Goal: Transaction & Acquisition: Purchase product/service

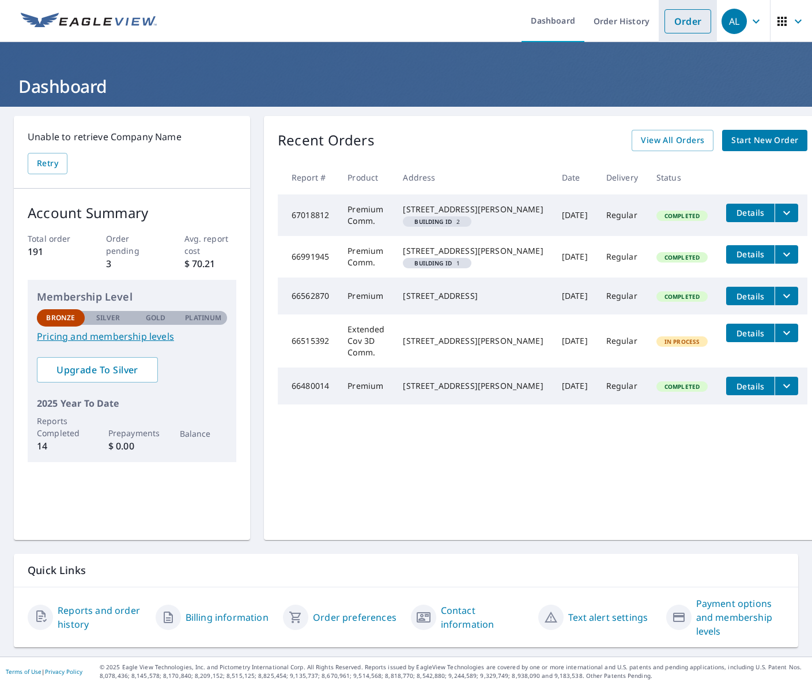
click at [673, 22] on link "Order" at bounding box center [688, 21] width 47 height 24
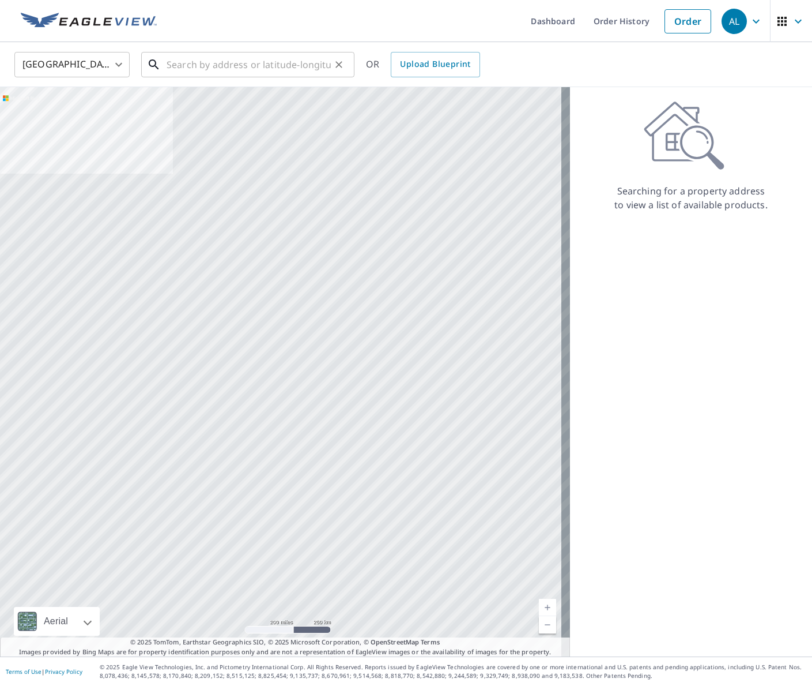
click at [171, 65] on input "text" at bounding box center [249, 64] width 164 height 32
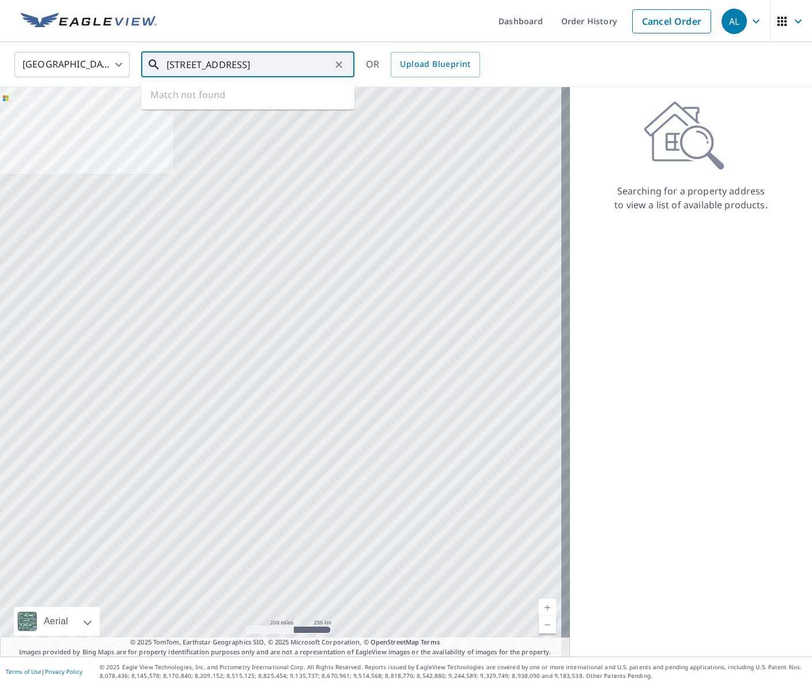
click at [293, 67] on input "[STREET_ADDRESS]" at bounding box center [249, 64] width 164 height 32
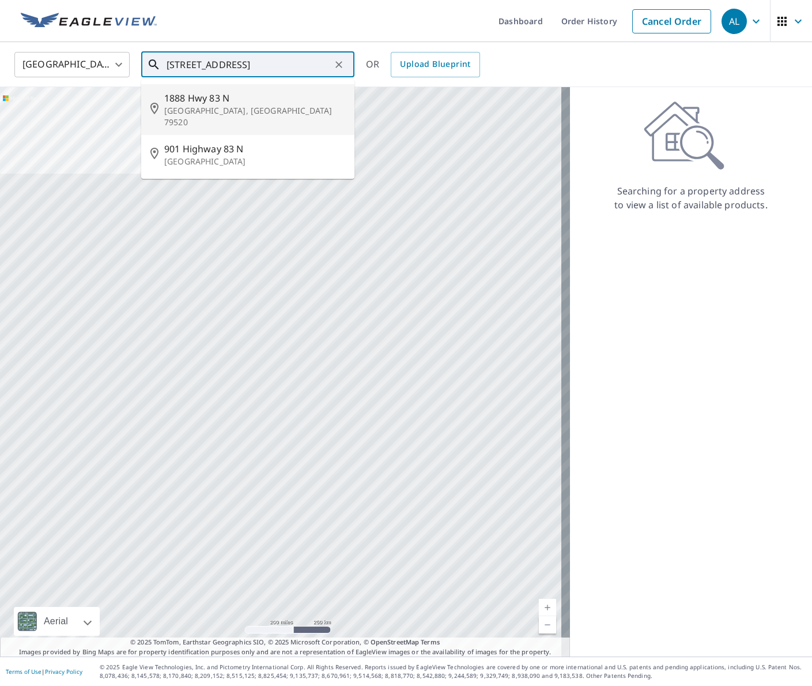
click at [277, 65] on input "[STREET_ADDRESS]" at bounding box center [249, 64] width 164 height 32
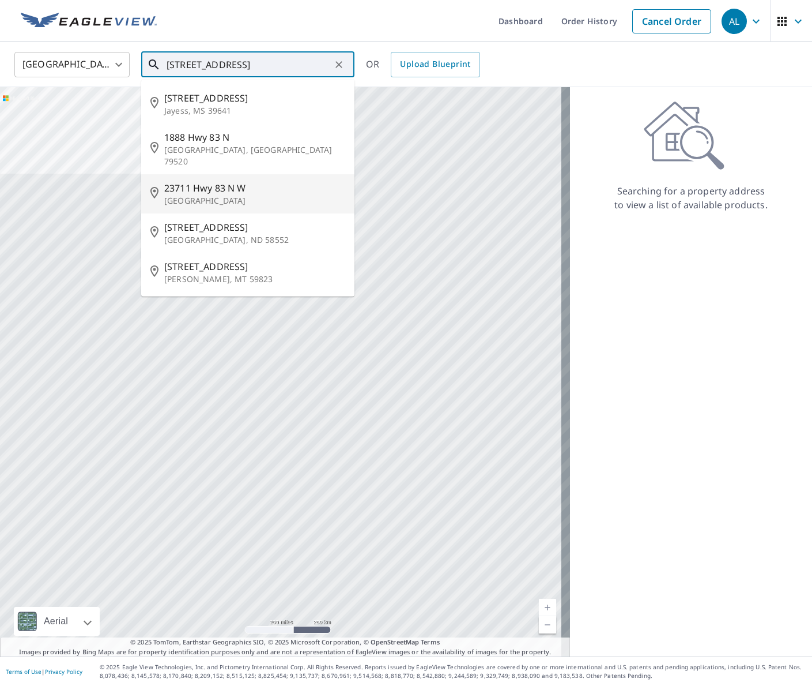
click at [209, 181] on span "23711 Hwy 83 N W" at bounding box center [254, 188] width 181 height 14
type input "[STREET_ADDRESS]"
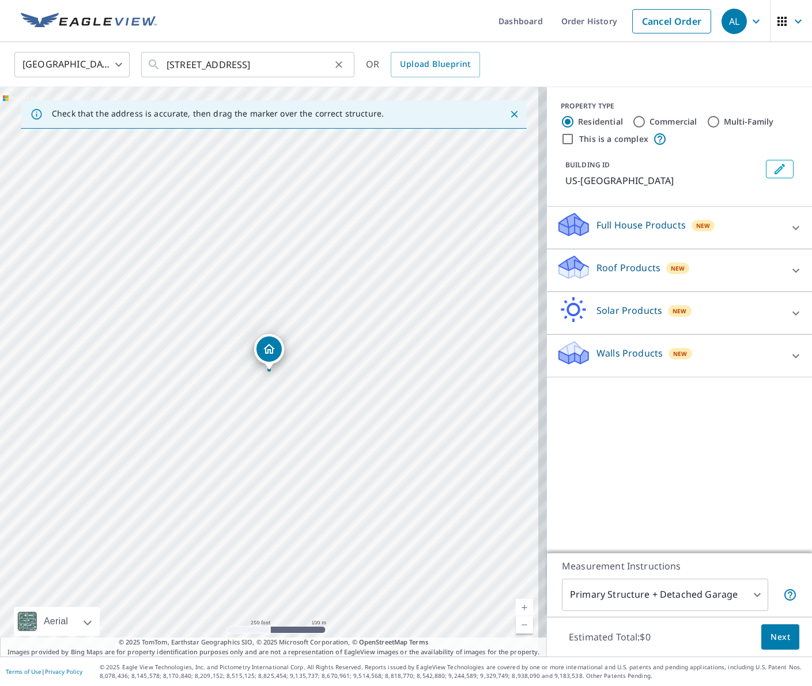
click at [334, 66] on icon "Clear" at bounding box center [339, 65] width 12 height 12
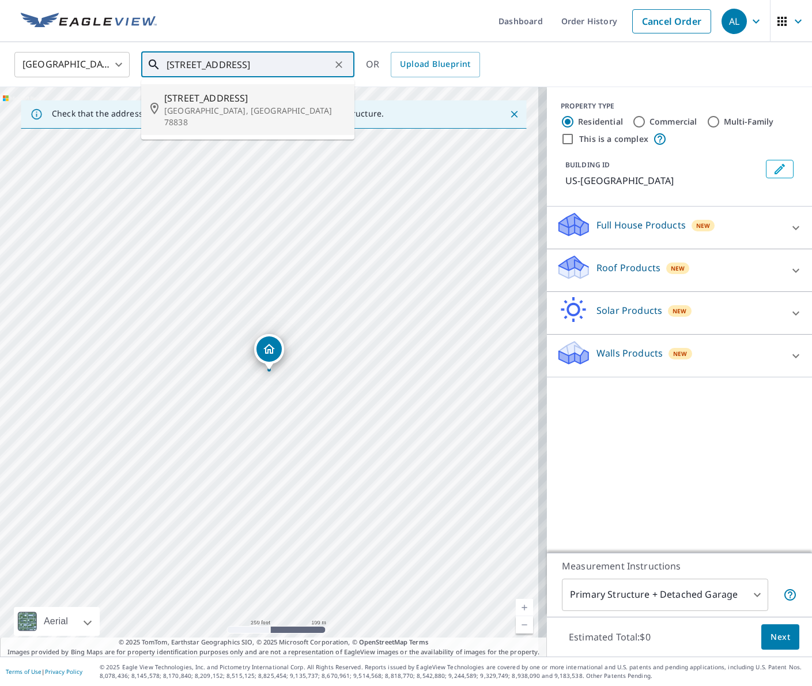
click at [190, 105] on p "[GEOGRAPHIC_DATA], [GEOGRAPHIC_DATA] 78838" at bounding box center [254, 116] width 181 height 23
type input "[STREET_ADDRESS]"
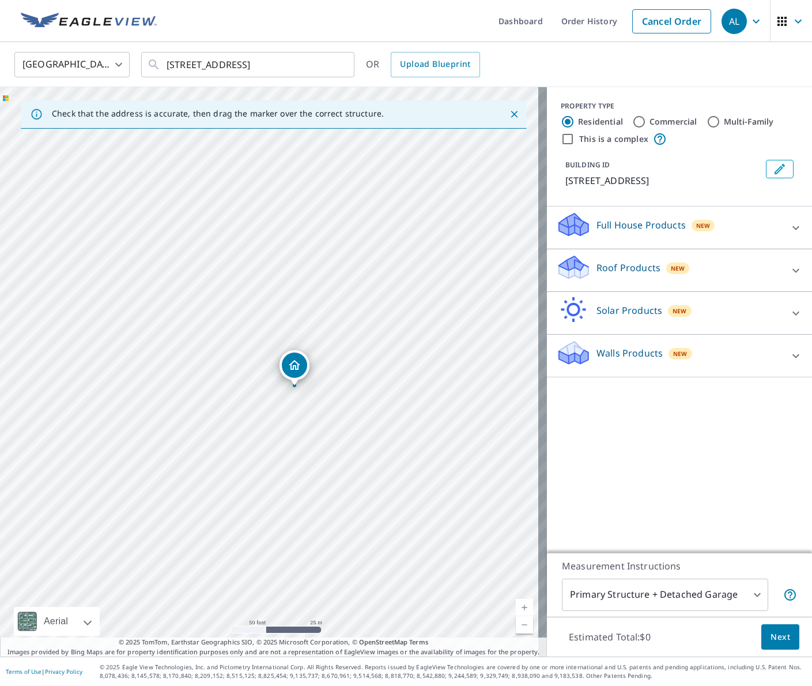
drag, startPoint x: 182, startPoint y: 402, endPoint x: 377, endPoint y: 406, distance: 195.5
click at [377, 406] on div "[STREET_ADDRESS]" at bounding box center [273, 371] width 547 height 569
drag, startPoint x: 297, startPoint y: 431, endPoint x: 321, endPoint y: 460, distance: 37.2
click at [321, 460] on div "[STREET_ADDRESS]" at bounding box center [273, 371] width 547 height 569
drag, startPoint x: 342, startPoint y: 432, endPoint x: 340, endPoint y: 336, distance: 96.3
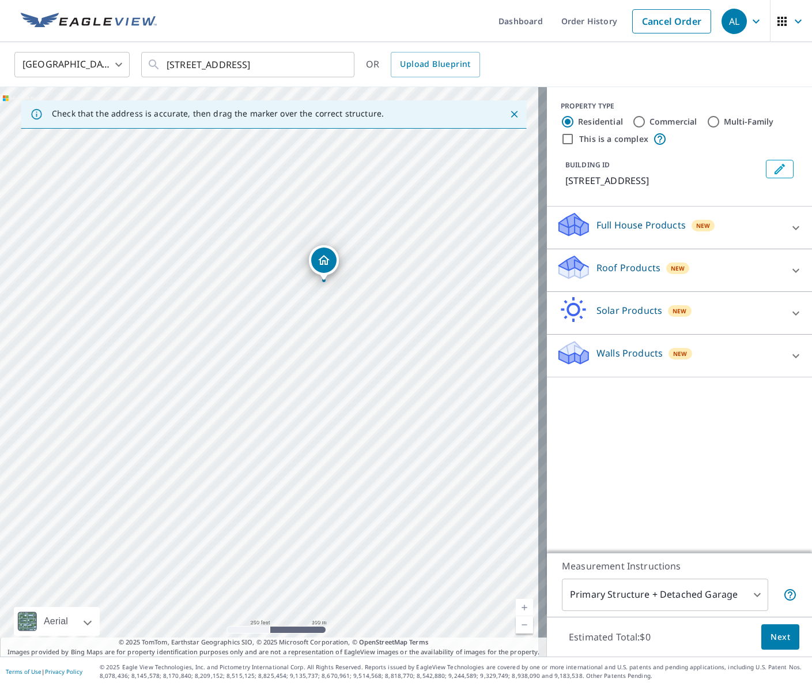
click at [340, 336] on div "[STREET_ADDRESS]" at bounding box center [273, 371] width 547 height 569
drag, startPoint x: 308, startPoint y: 433, endPoint x: 16, endPoint y: 482, distance: 296.4
click at [16, 482] on div "[STREET_ADDRESS]" at bounding box center [273, 371] width 547 height 569
drag, startPoint x: 270, startPoint y: 340, endPoint x: 307, endPoint y: 511, distance: 174.7
click at [307, 511] on div "[STREET_ADDRESS]" at bounding box center [273, 371] width 547 height 569
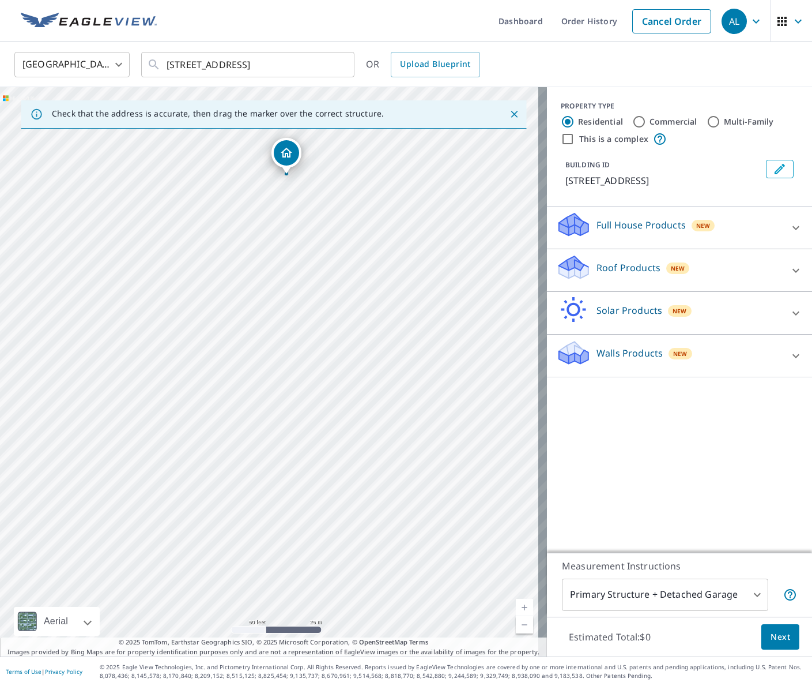
click at [256, 285] on div "[STREET_ADDRESS]" at bounding box center [273, 371] width 547 height 569
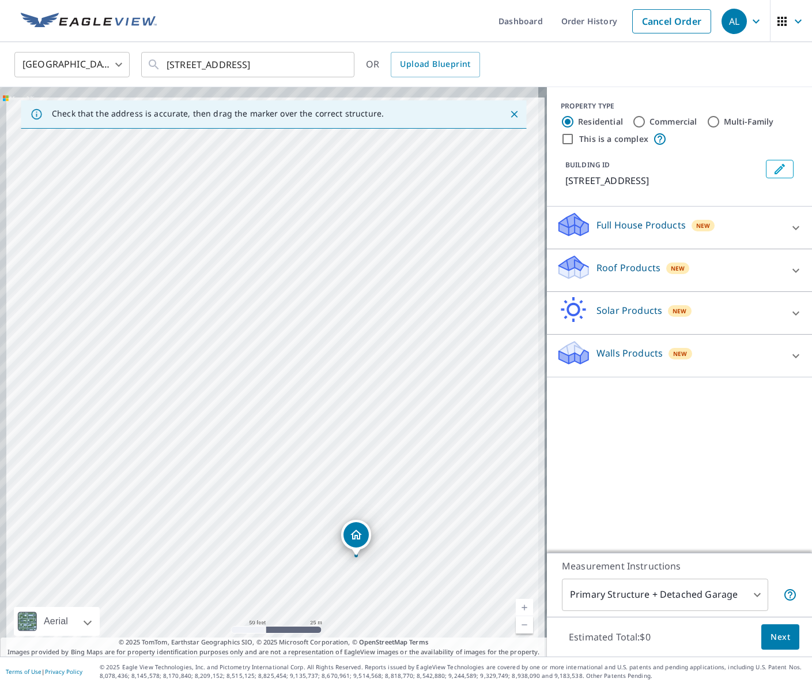
drag, startPoint x: 255, startPoint y: 465, endPoint x: 326, endPoint y: 608, distance: 159.9
click at [326, 608] on div "[STREET_ADDRESS]" at bounding box center [273, 371] width 547 height 569
drag, startPoint x: 249, startPoint y: 373, endPoint x: 311, endPoint y: 476, distance: 120.3
click at [311, 476] on div "[STREET_ADDRESS]" at bounding box center [273, 371] width 547 height 569
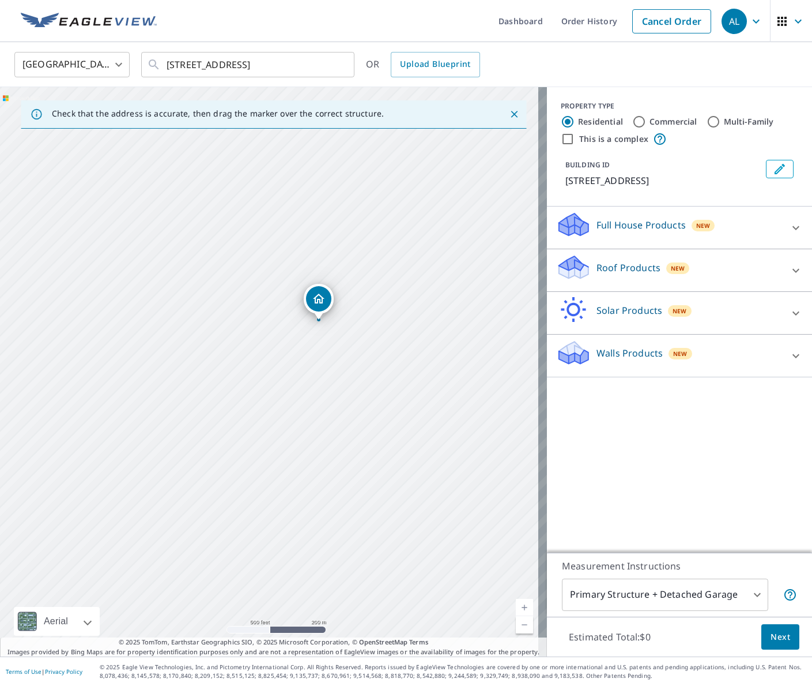
drag, startPoint x: 384, startPoint y: 540, endPoint x: 403, endPoint y: 448, distance: 93.6
click at [403, 448] on div "[STREET_ADDRESS]" at bounding box center [273, 371] width 547 height 569
click at [509, 115] on icon "Close" at bounding box center [515, 114] width 12 height 12
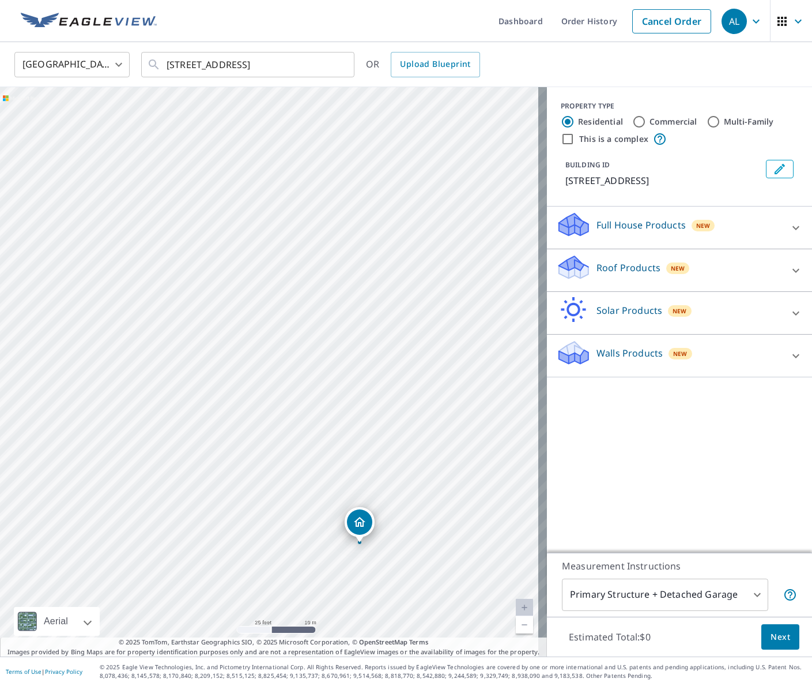
drag, startPoint x: 262, startPoint y: 413, endPoint x: 381, endPoint y: 633, distance: 249.7
click at [381, 633] on div "[STREET_ADDRESS]" at bounding box center [273, 371] width 547 height 569
click at [269, 245] on div "[STREET_ADDRESS]" at bounding box center [273, 371] width 547 height 569
click at [337, 68] on icon "Clear" at bounding box center [339, 65] width 12 height 12
drag, startPoint x: 272, startPoint y: 349, endPoint x: 231, endPoint y: 243, distance: 113.5
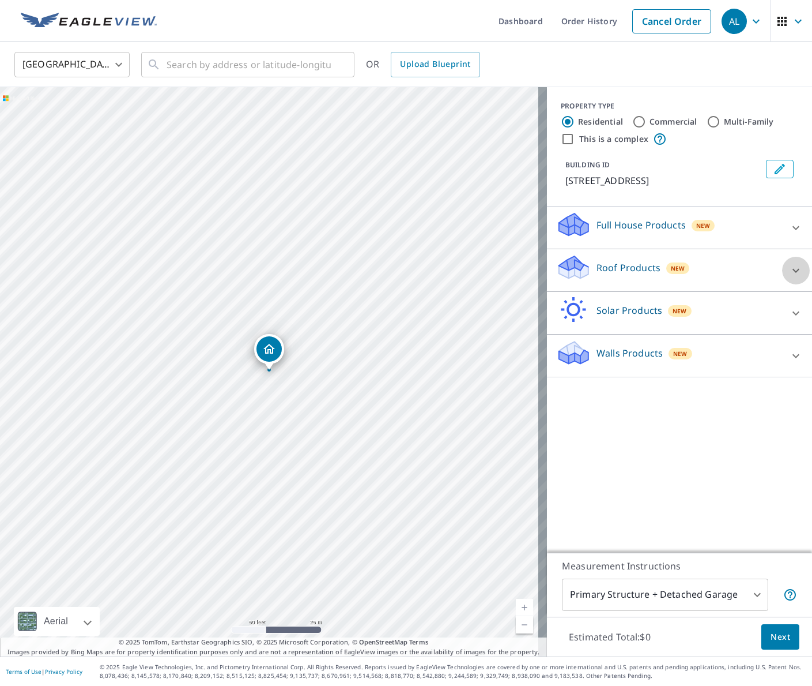
click at [789, 272] on icon at bounding box center [796, 270] width 14 height 14
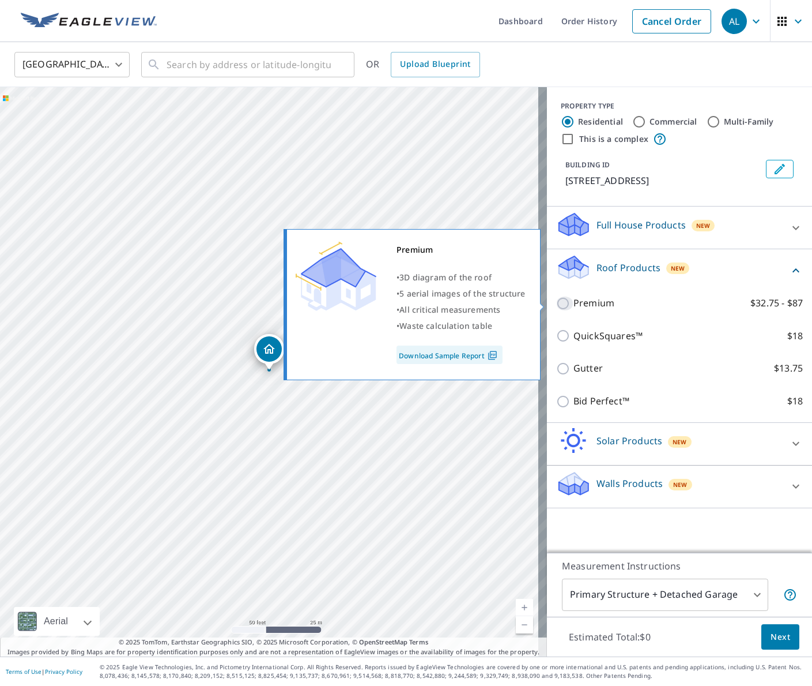
click at [556, 303] on input "Premium $32.75 - $87" at bounding box center [564, 303] width 17 height 14
checkbox input "true"
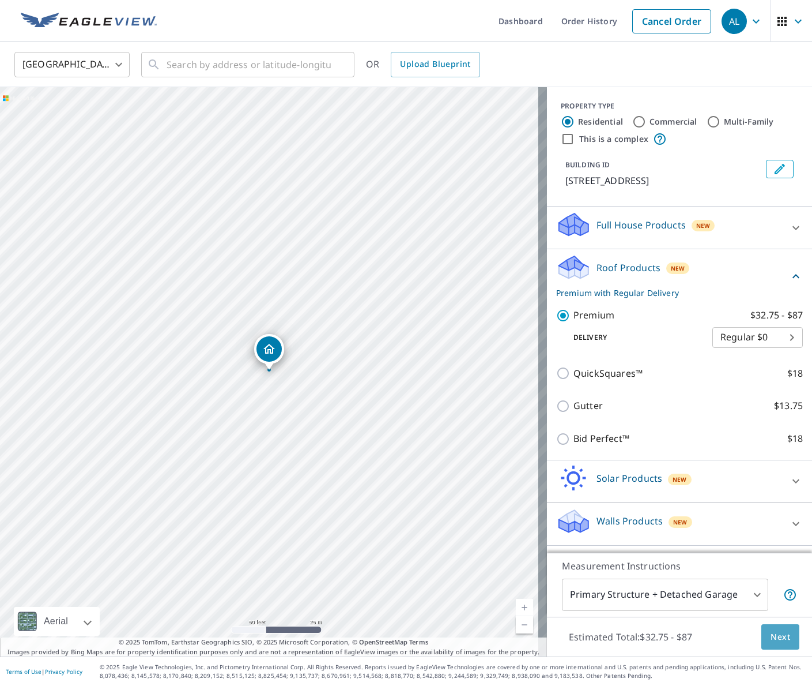
click at [776, 639] on span "Next" at bounding box center [781, 637] width 20 height 14
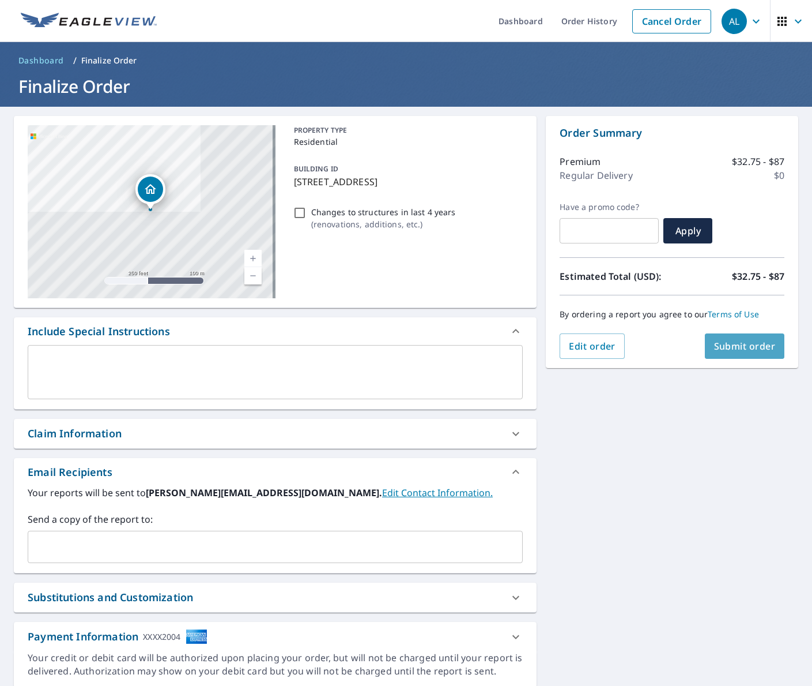
click at [729, 345] on span "Submit order" at bounding box center [745, 346] width 62 height 13
